Goal: Find specific page/section: Find specific page/section

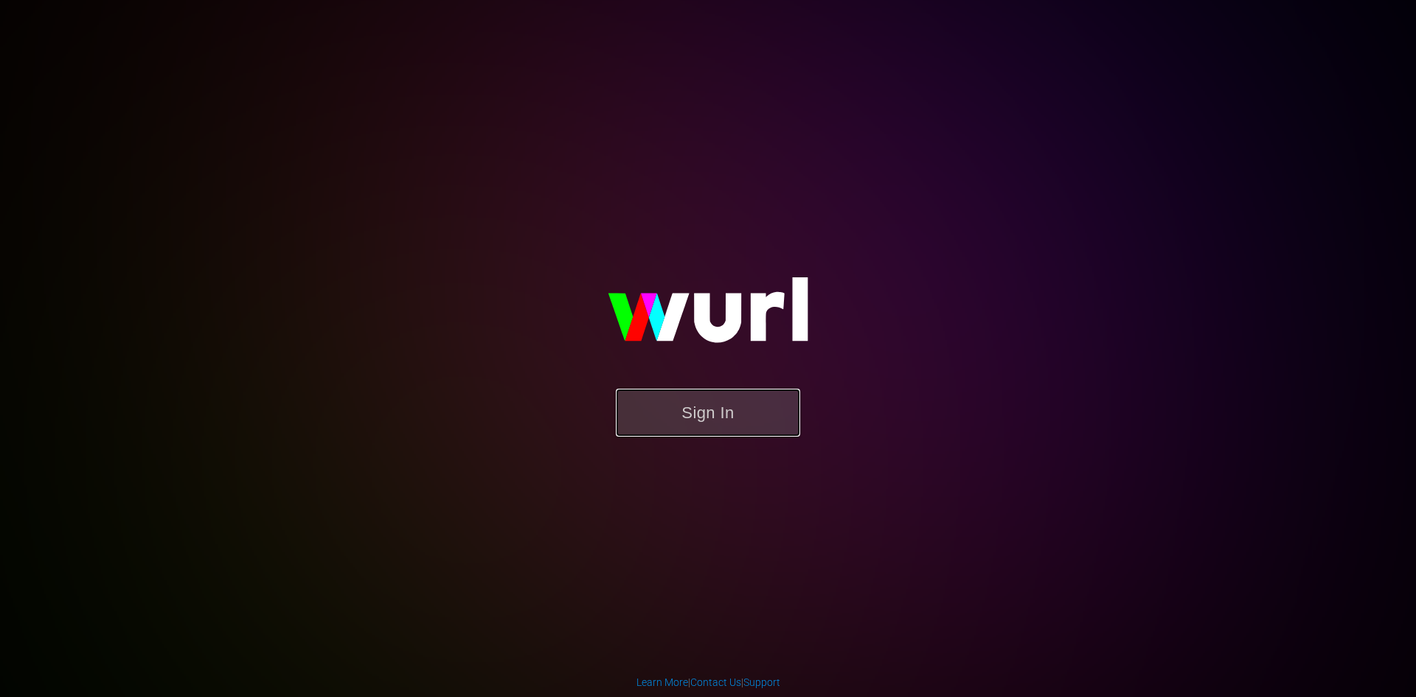
click at [703, 409] on button "Sign In" at bounding box center [708, 413] width 184 height 48
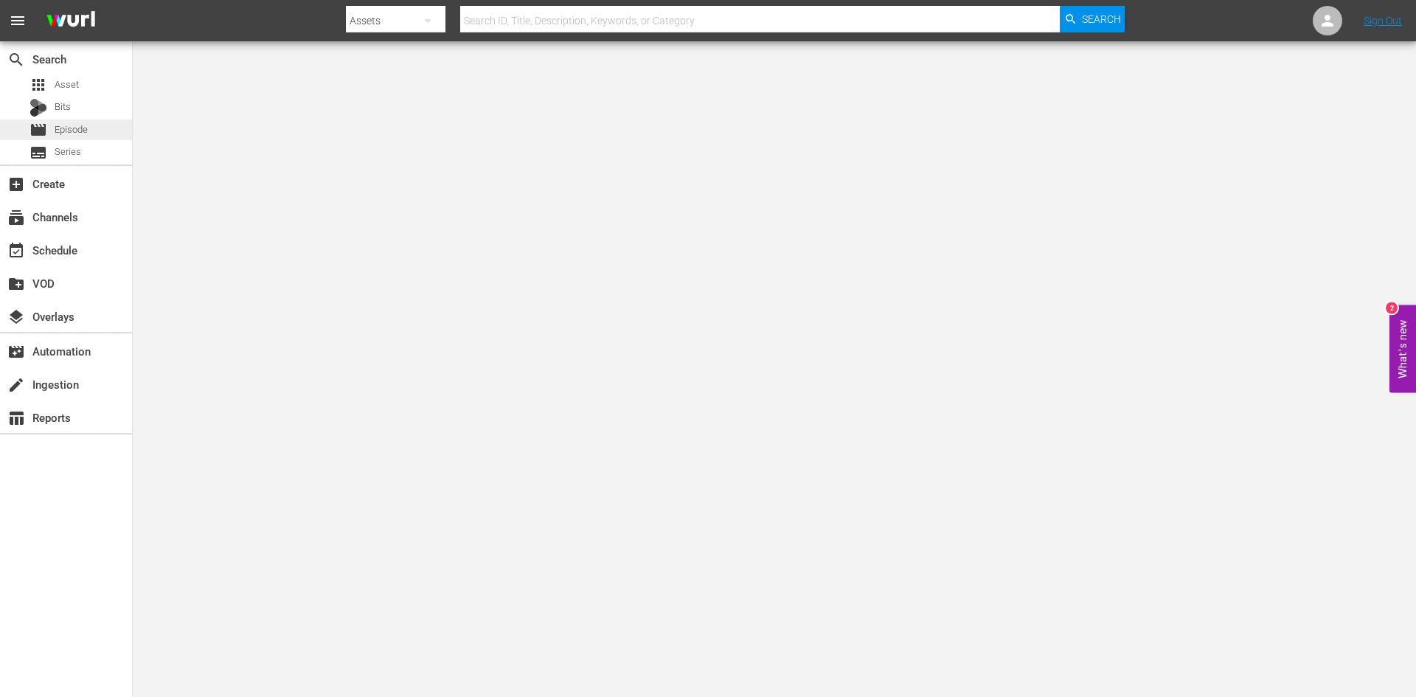
click at [72, 136] on span "Episode" at bounding box center [71, 129] width 33 height 15
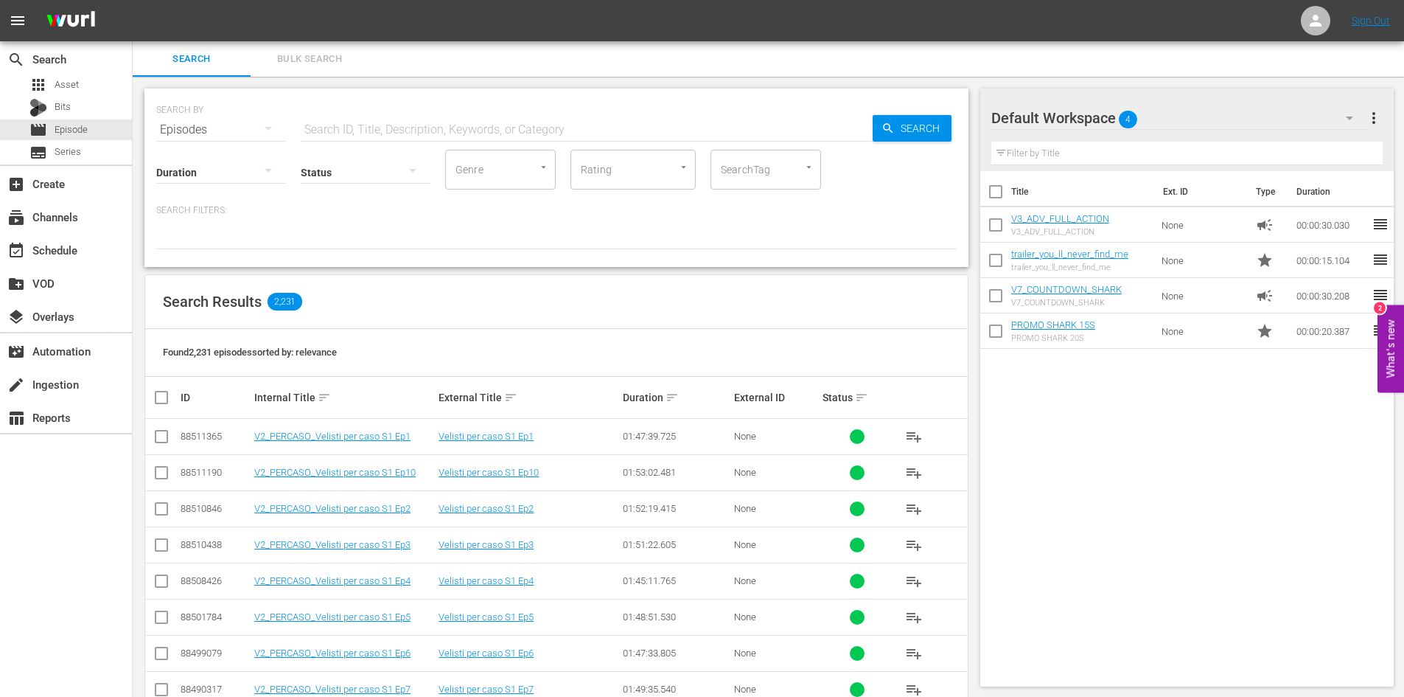
click at [333, 128] on input "text" at bounding box center [587, 129] width 572 height 35
paste input "MAIN STREET - Main St. L’uomo del futuro"
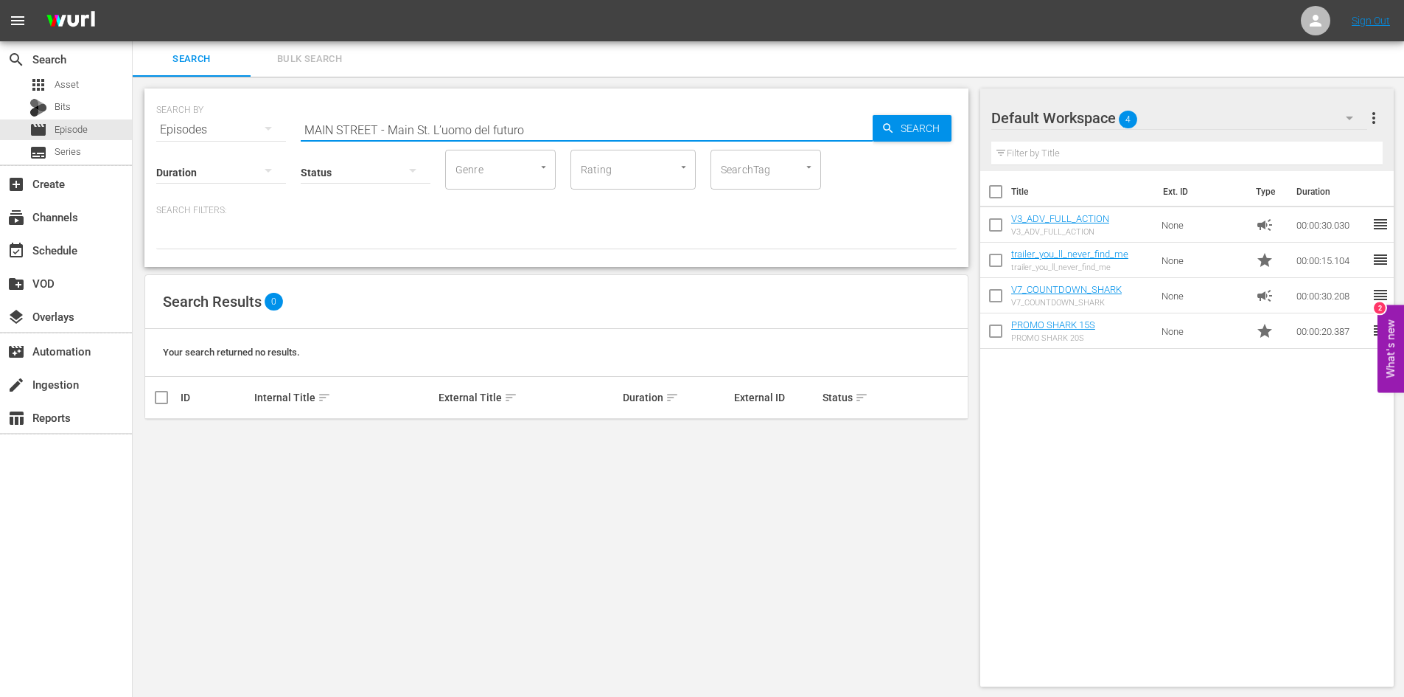
drag, startPoint x: 434, startPoint y: 129, endPoint x: 290, endPoint y: 129, distance: 143.8
click at [290, 129] on div "SEARCH BY Search By Episodes Search ID, Title, Description, Keywords, or Catego…" at bounding box center [556, 120] width 801 height 53
drag, startPoint x: 313, startPoint y: 129, endPoint x: 251, endPoint y: 125, distance: 62.1
click at [271, 129] on div "SEARCH BY Search By Episodes Search ID, Title, Description, Keywords, or Catego…" at bounding box center [556, 120] width 801 height 53
drag, startPoint x: 409, startPoint y: 125, endPoint x: 263, endPoint y: 120, distance: 146.0
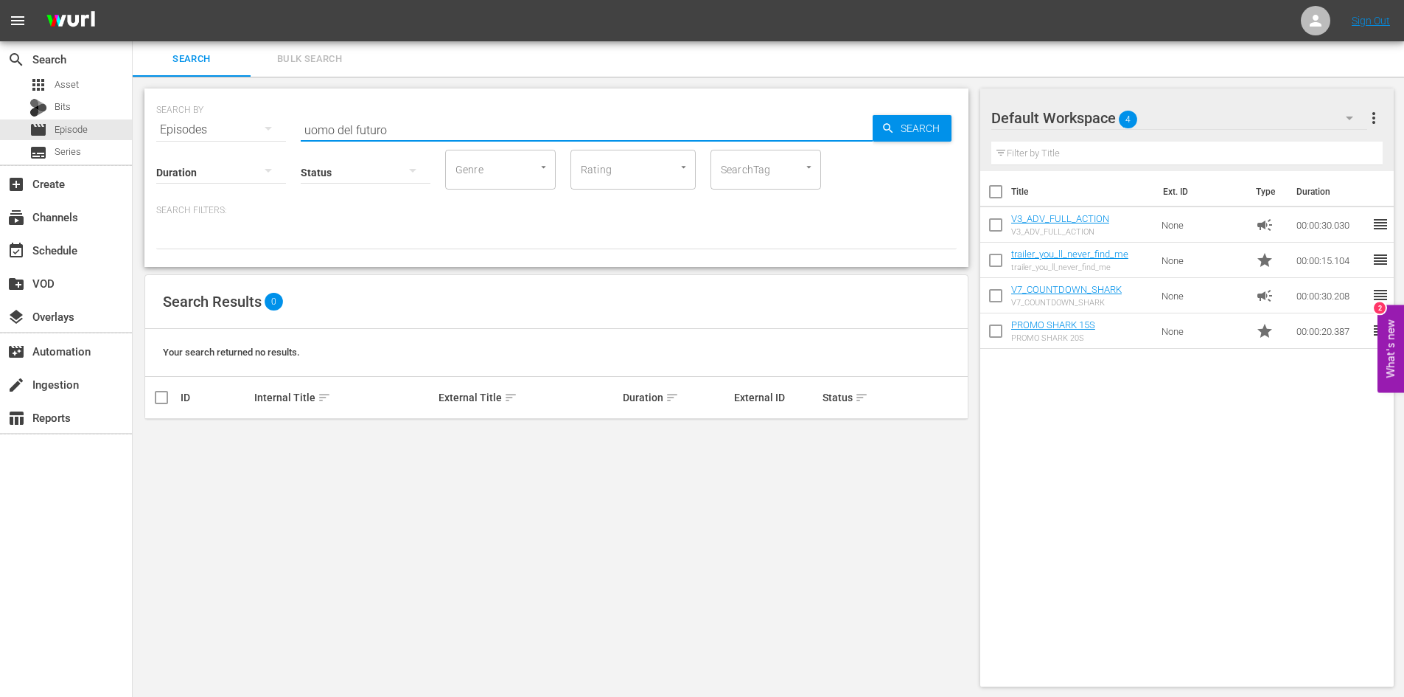
click at [263, 120] on div "SEARCH BY Search By Episodes Search ID, Title, Description, Keywords, or Catego…" at bounding box center [556, 120] width 801 height 53
paste input "Main Street"
type input "Main Street"
click at [927, 130] on span "Search" at bounding box center [923, 128] width 57 height 27
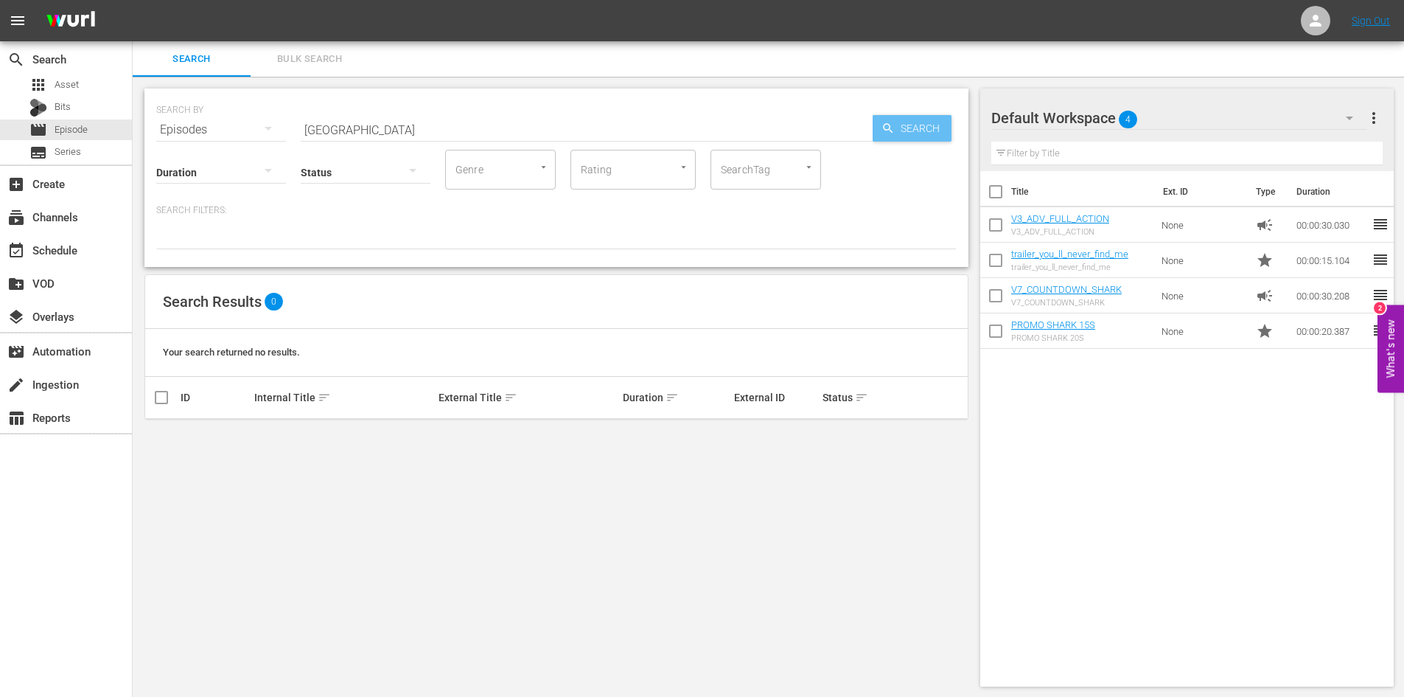
click at [927, 132] on span "Search" at bounding box center [923, 128] width 57 height 27
click at [925, 132] on span "Search" at bounding box center [923, 128] width 57 height 27
click at [923, 132] on span "Search" at bounding box center [923, 128] width 57 height 27
click at [920, 130] on span "Search" at bounding box center [923, 128] width 57 height 27
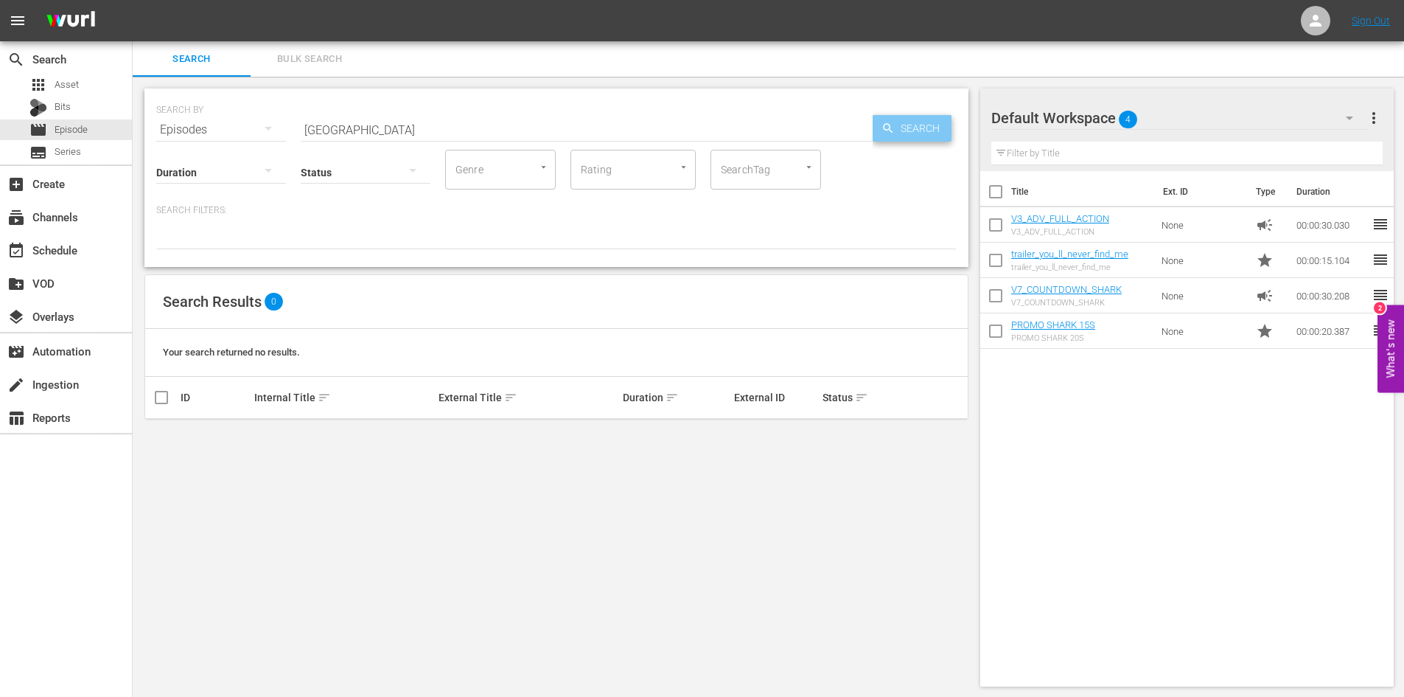
drag, startPoint x: 916, startPoint y: 130, endPoint x: 809, endPoint y: 95, distance: 113.3
click at [911, 130] on span "Search" at bounding box center [923, 128] width 57 height 27
